Goal: Navigation & Orientation: Find specific page/section

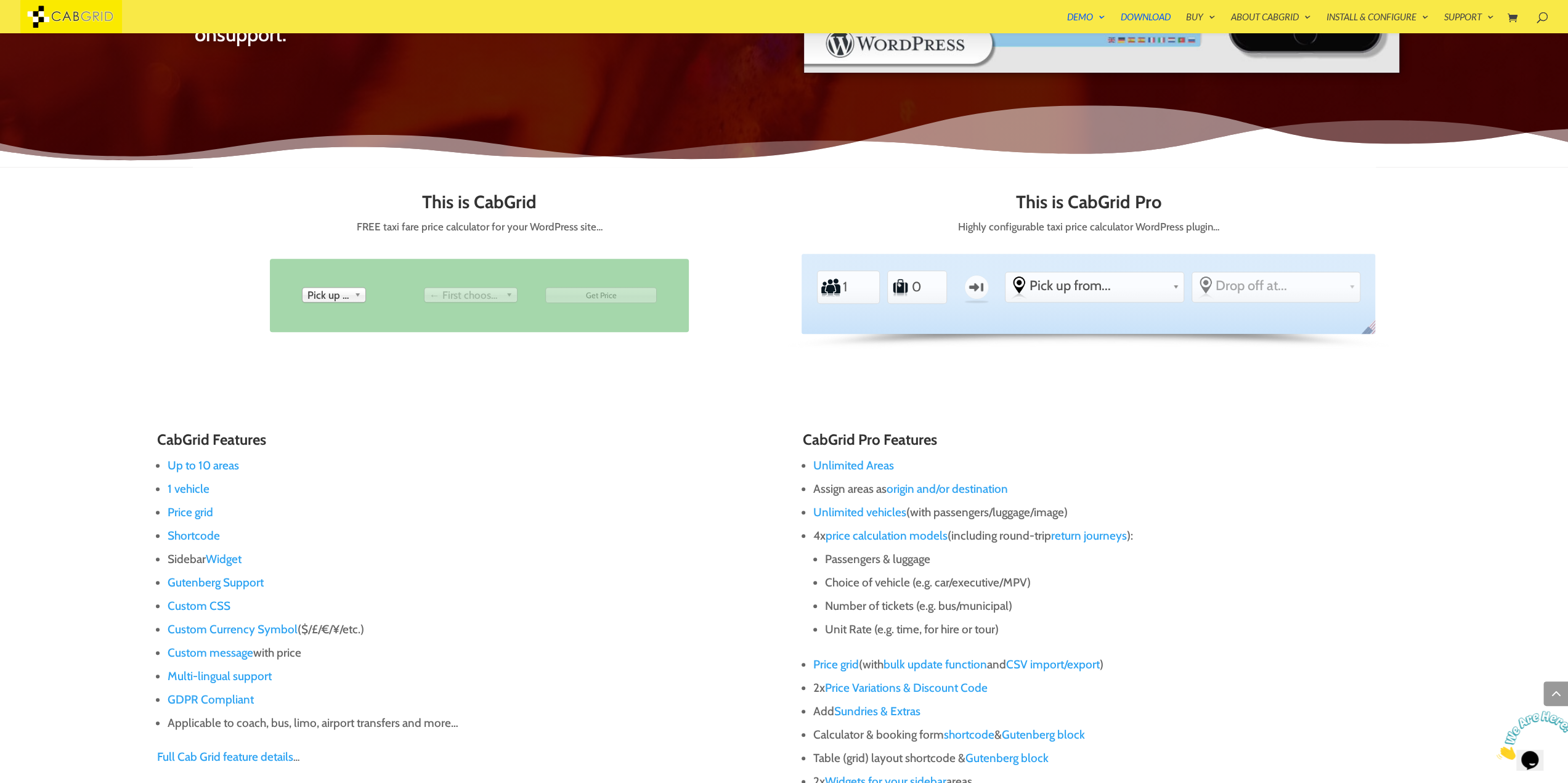
scroll to position [650, 0]
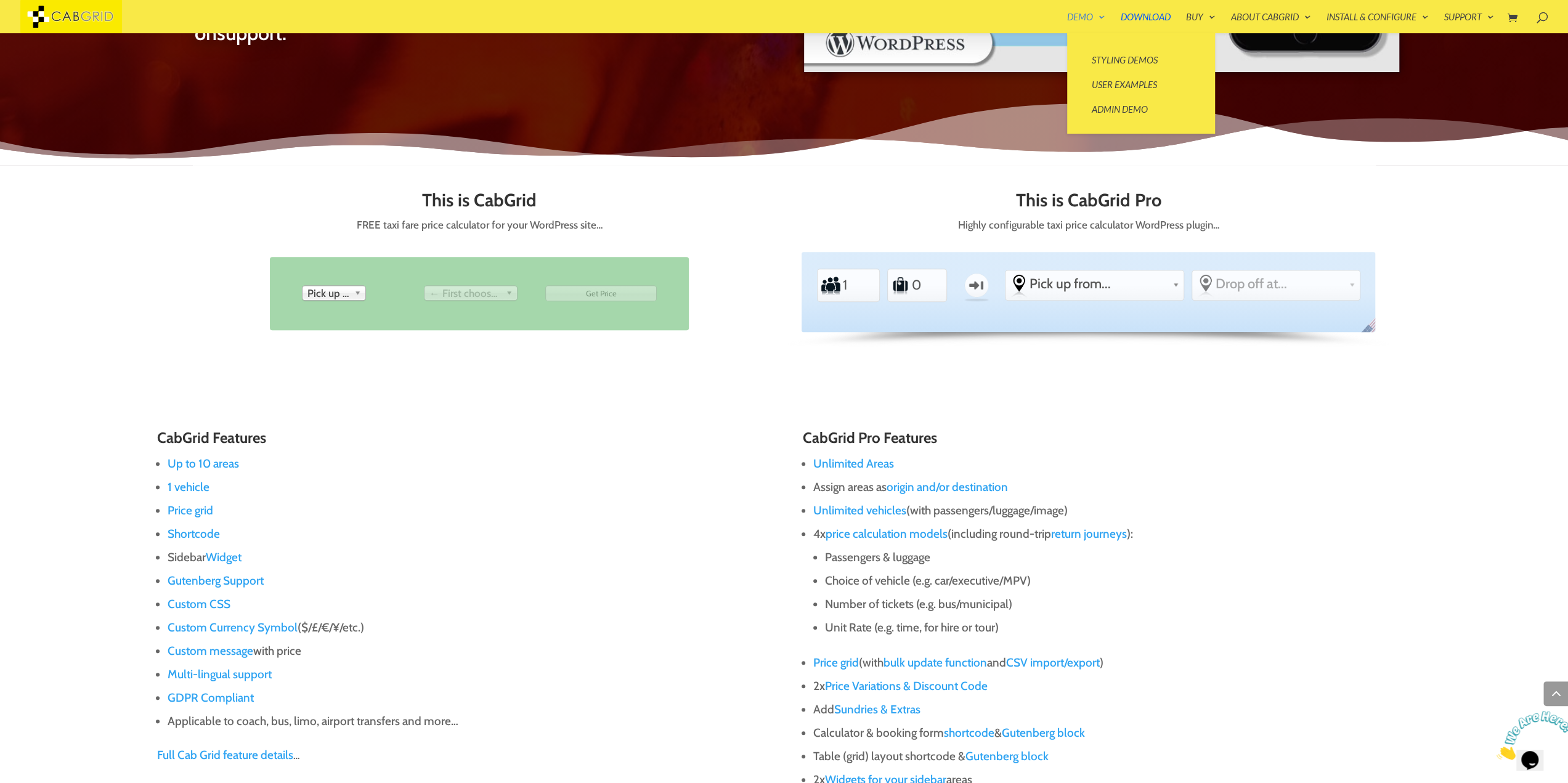
click at [1072, 20] on link "Demo" at bounding box center [1085, 22] width 38 height 21
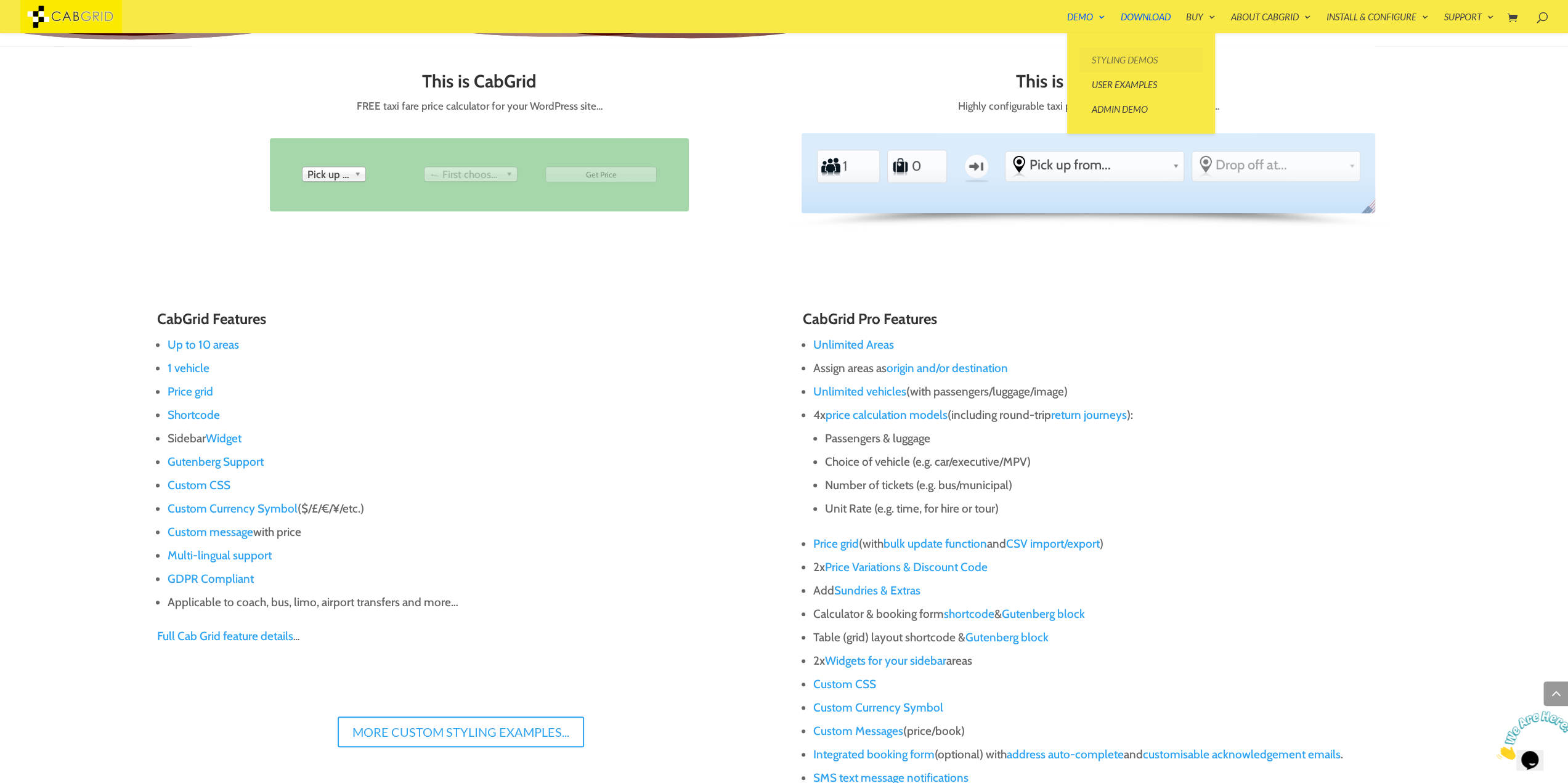
scroll to position [782, 0]
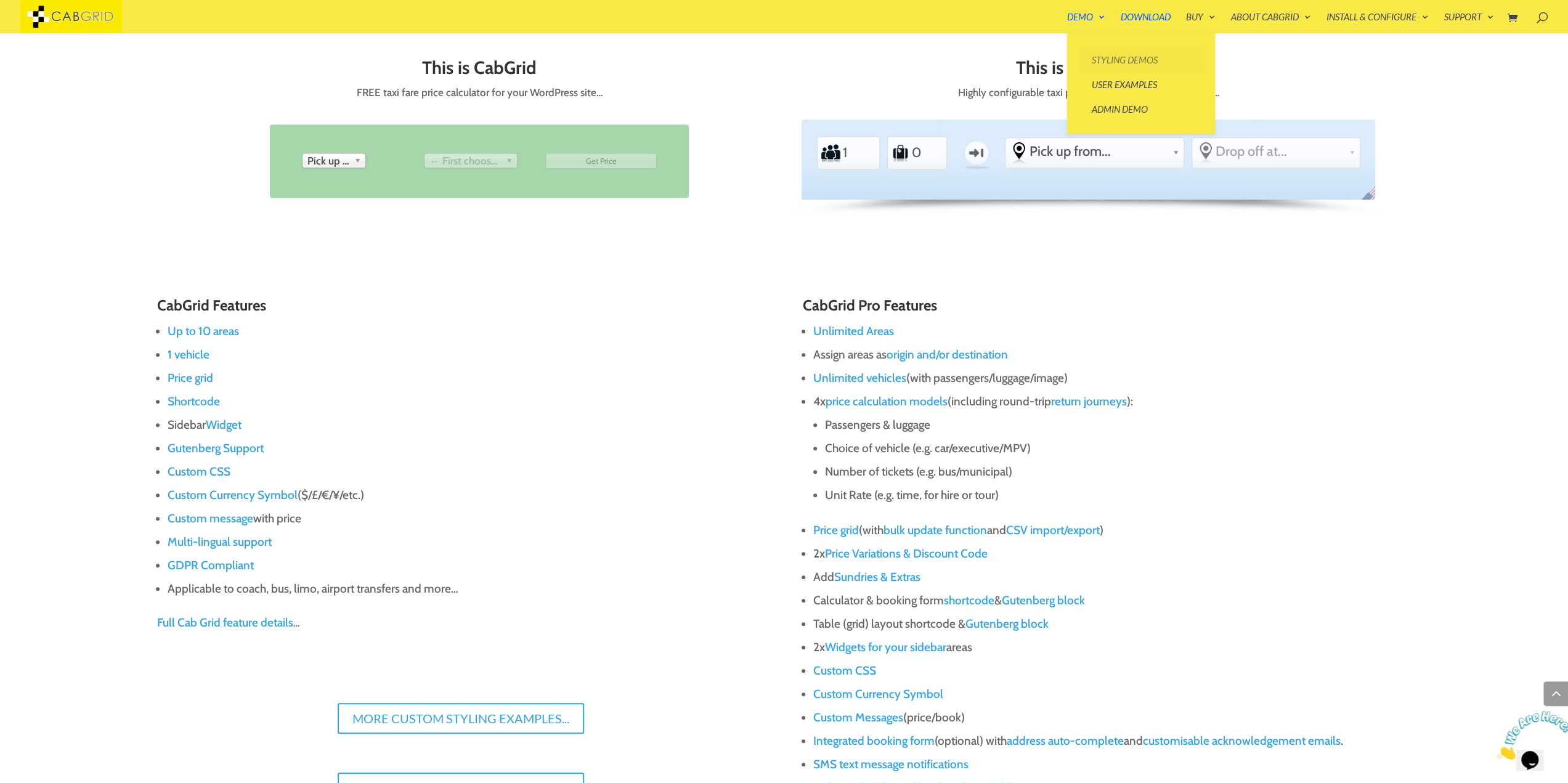
click at [1081, 61] on link "Styling Demos" at bounding box center [1141, 60] width 123 height 24
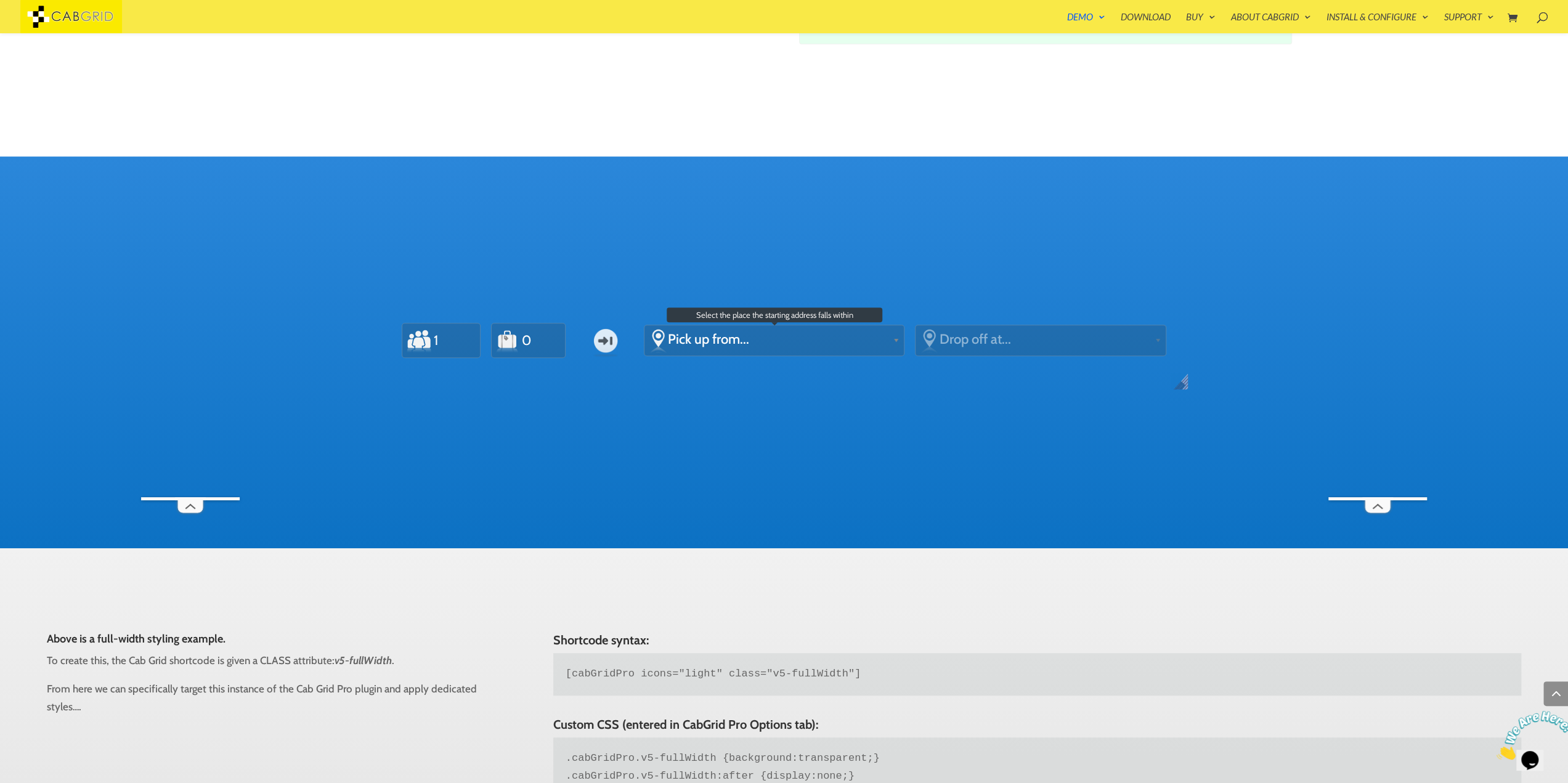
click at [671, 333] on span "Pick up from..." at bounding box center [777, 339] width 219 height 17
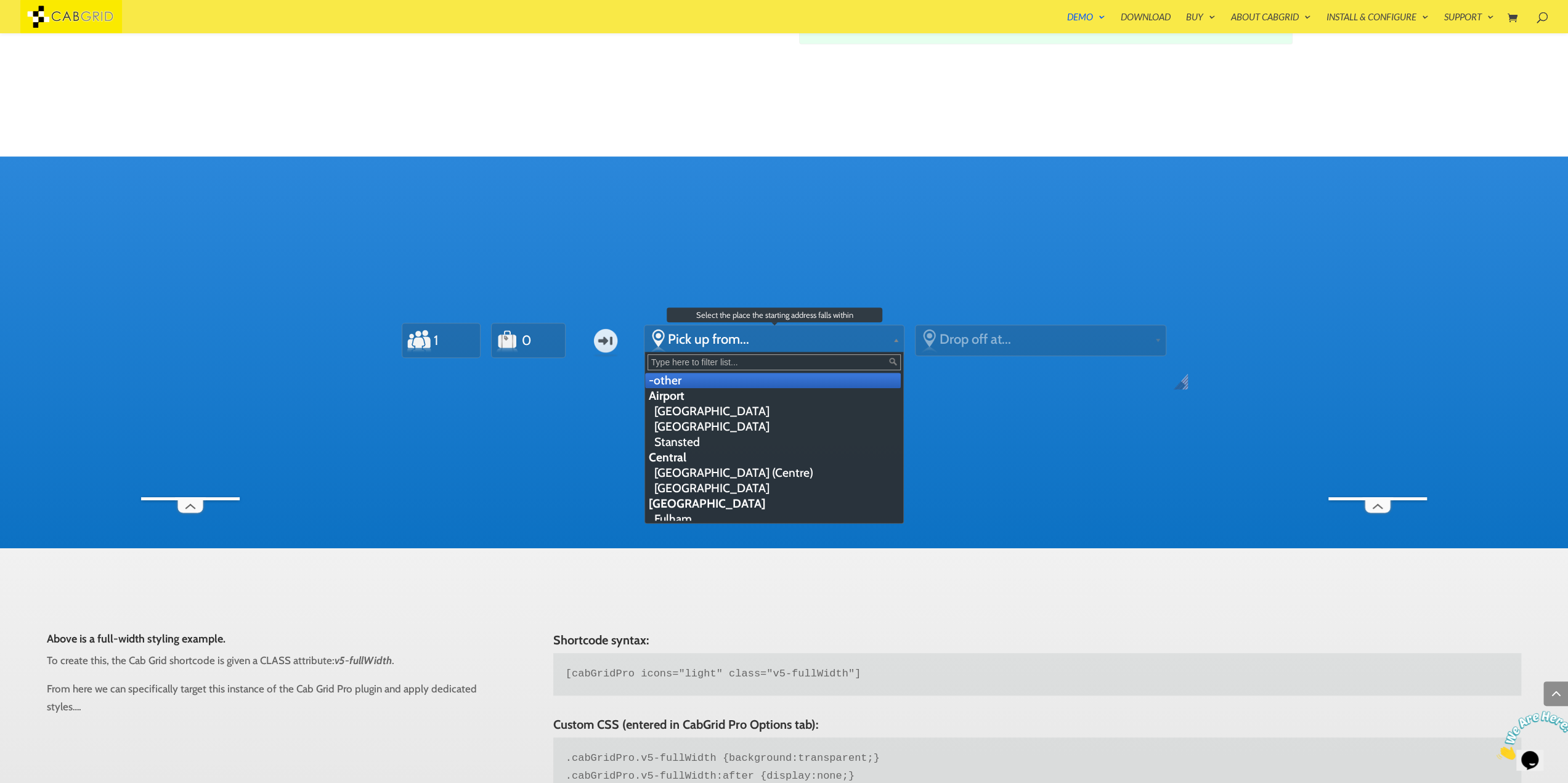
click at [671, 333] on span "Pick up from..." at bounding box center [777, 339] width 219 height 17
